Goal: Book appointment/travel/reservation

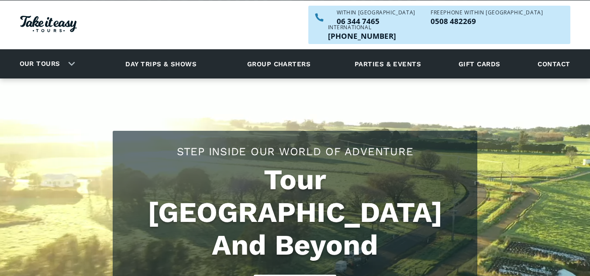
scroll to position [17, 0]
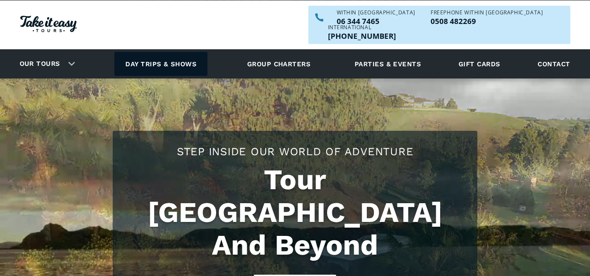
click at [148, 52] on link "Day trips & shows" at bounding box center [160, 64] width 93 height 24
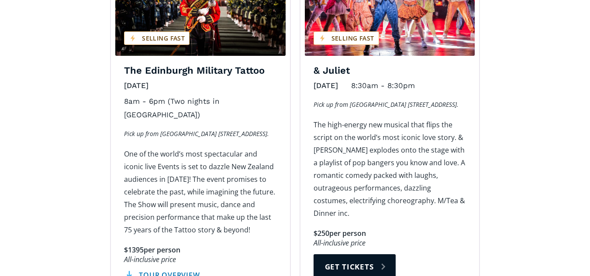
scroll to position [1486, 0]
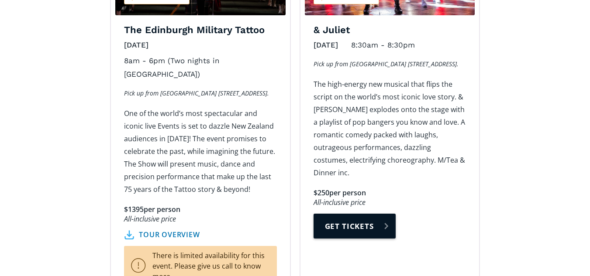
click at [336, 214] on link "Get tickets" at bounding box center [355, 226] width 82 height 25
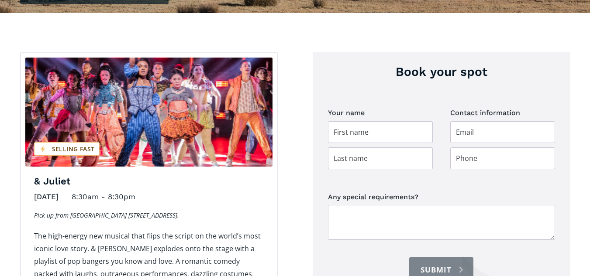
scroll to position [303, 0]
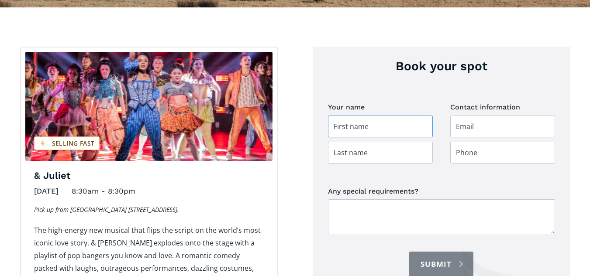
click at [372, 116] on input "Day trip booking" at bounding box center [380, 127] width 105 height 22
type input "Lucy"
type input "Old"
type input "luceal@hotmail.co.nz"
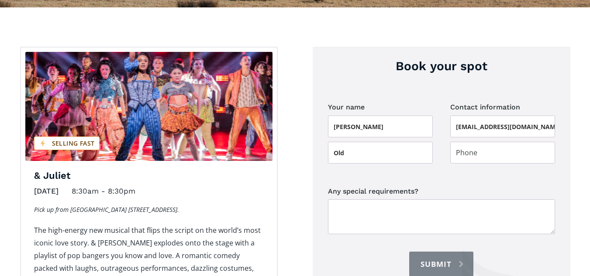
type input "0276227823"
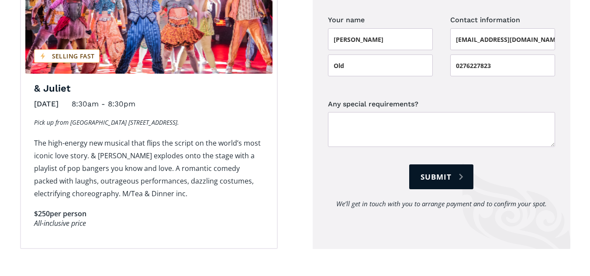
scroll to position [460, 0]
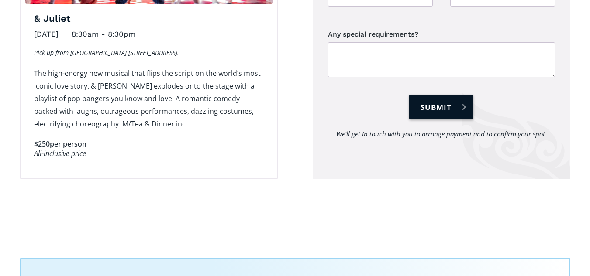
click at [455, 96] on input "Submit" at bounding box center [441, 107] width 64 height 25
type input "Please wait..."
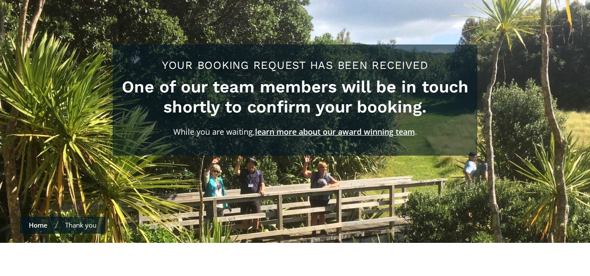
scroll to position [175, 0]
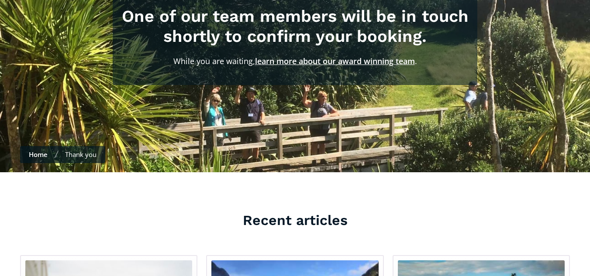
click at [375, 56] on link "learn more about our award winning team" at bounding box center [335, 61] width 160 height 10
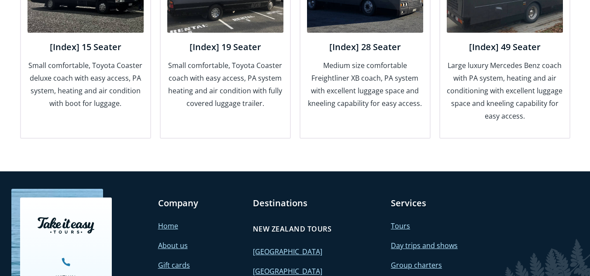
scroll to position [1223, 0]
